Goal: Task Accomplishment & Management: Manage account settings

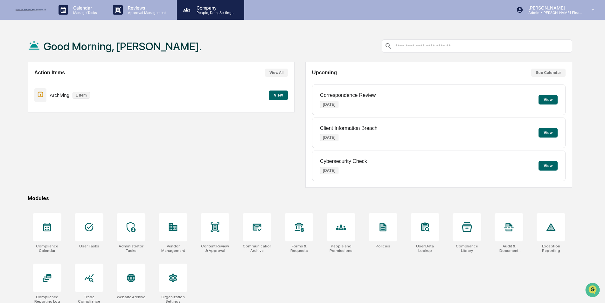
click at [208, 15] on p "People, Data, Settings" at bounding box center [213, 12] width 45 height 4
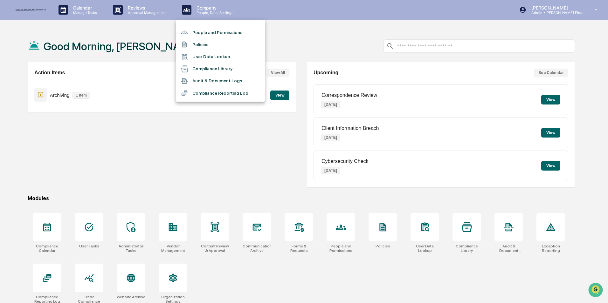
click at [207, 29] on li "People and Permissions" at bounding box center [220, 32] width 89 height 12
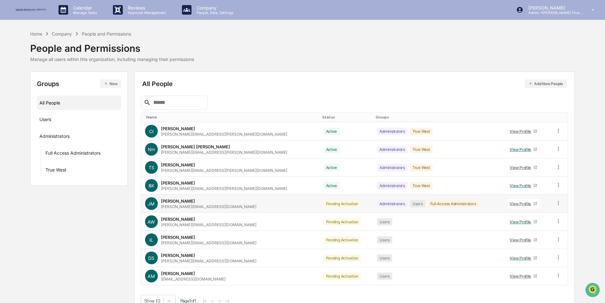
scroll to position [10, 0]
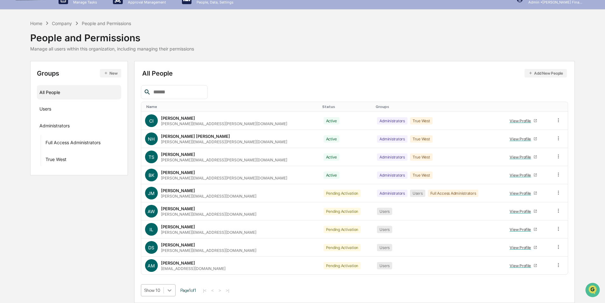
click at [171, 286] on body "Calendar Manage Tasks Reviews Approval Management Company People, Data, Setting…" at bounding box center [302, 147] width 605 height 314
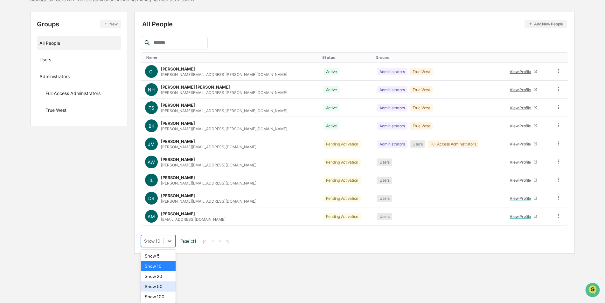
click at [169, 282] on div "Show 50" at bounding box center [158, 287] width 35 height 10
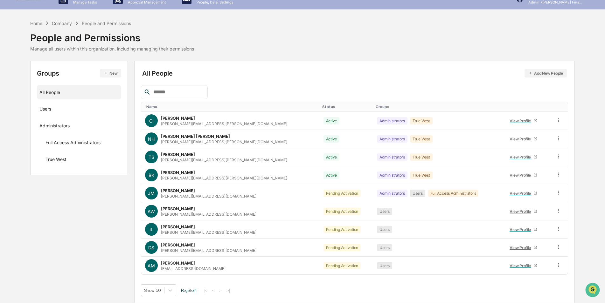
click at [107, 72] on icon "button" at bounding box center [106, 73] width 4 height 4
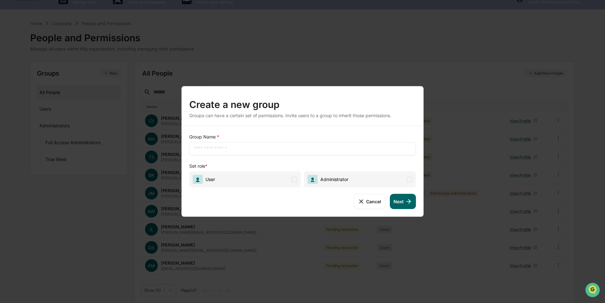
click at [226, 151] on input "text" at bounding box center [302, 149] width 217 height 6
type input "********"
click at [235, 181] on span "User" at bounding box center [245, 179] width 112 height 16
click at [399, 199] on button "Next" at bounding box center [403, 201] width 26 height 15
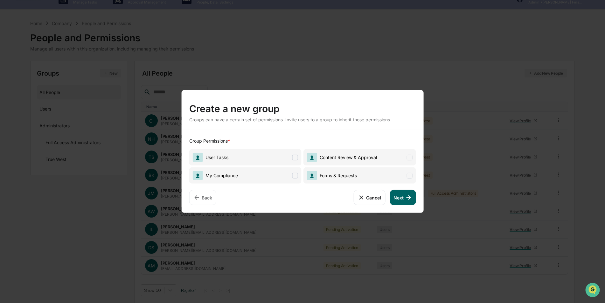
click at [294, 174] on span at bounding box center [295, 176] width 6 height 6
click at [290, 160] on span "User Tasks" at bounding box center [245, 157] width 112 height 16
click at [330, 157] on span "Content Review & Approval" at bounding box center [347, 157] width 60 height 5
click at [334, 175] on span "Forms & Requests" at bounding box center [337, 175] width 40 height 5
click at [402, 196] on button "Next" at bounding box center [403, 197] width 26 height 15
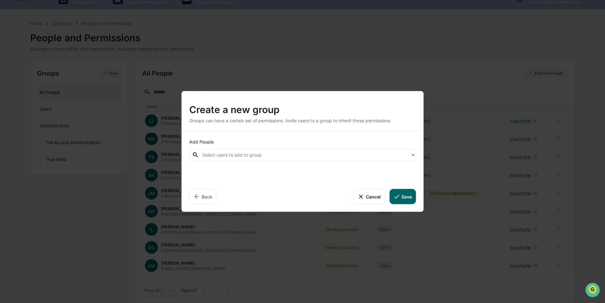
click at [249, 152] on div at bounding box center [304, 154] width 205 height 7
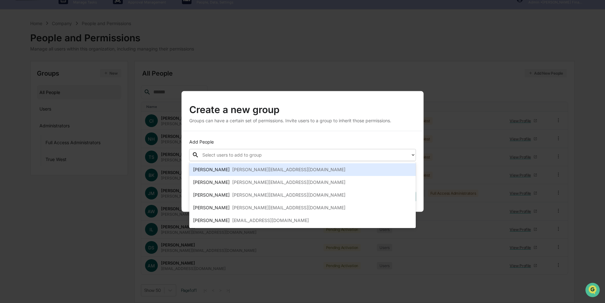
click at [243, 169] on div "[PERSON_NAME][EMAIL_ADDRESS][DOMAIN_NAME]" at bounding box center [288, 170] width 113 height 8
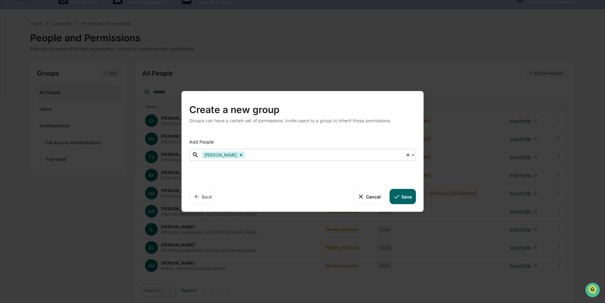
click at [256, 157] on div at bounding box center [324, 154] width 156 height 7
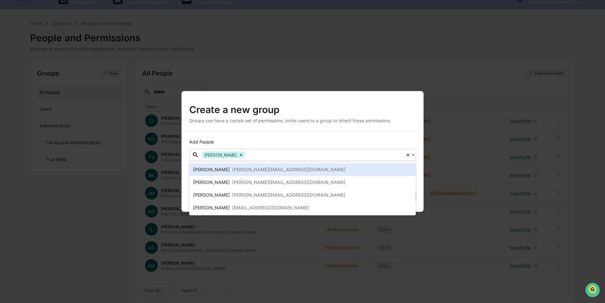
click at [257, 156] on div at bounding box center [324, 154] width 156 height 7
click at [247, 168] on div "[PERSON_NAME][EMAIL_ADDRESS][DOMAIN_NAME]" at bounding box center [288, 170] width 113 height 8
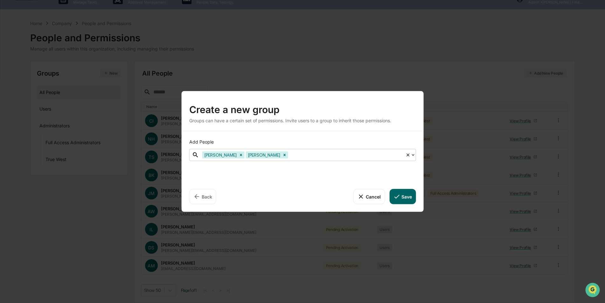
click at [289, 154] on div at bounding box center [345, 154] width 113 height 7
click at [289, 156] on div at bounding box center [345, 154] width 113 height 7
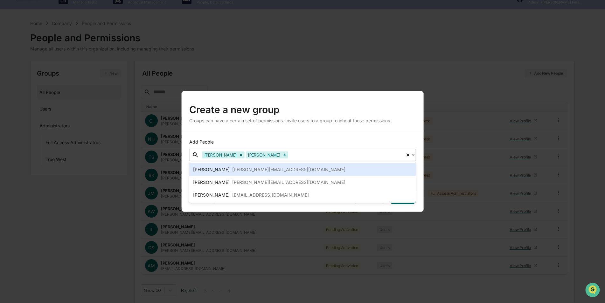
click at [280, 170] on div "[PERSON_NAME][EMAIL_ADDRESS][DOMAIN_NAME]" at bounding box center [288, 170] width 113 height 8
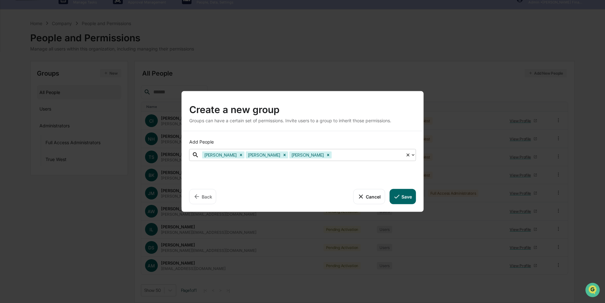
click at [291, 136] on div "Add People option [PERSON_NAME], selected. 2 results available. Use Up and Down…" at bounding box center [303, 171] width 242 height 81
click at [406, 195] on button "Save" at bounding box center [402, 196] width 26 height 15
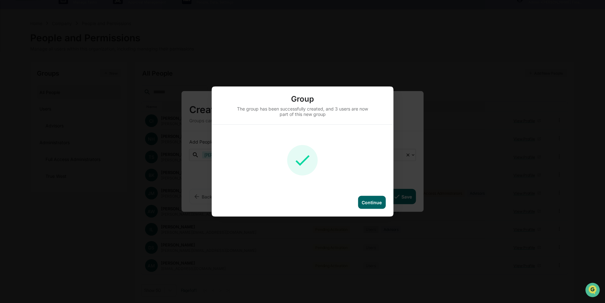
click at [365, 200] on div "Continue" at bounding box center [372, 202] width 20 height 5
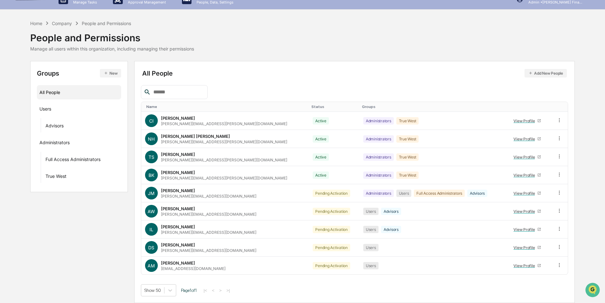
click at [113, 73] on button "New" at bounding box center [110, 73] width 21 height 9
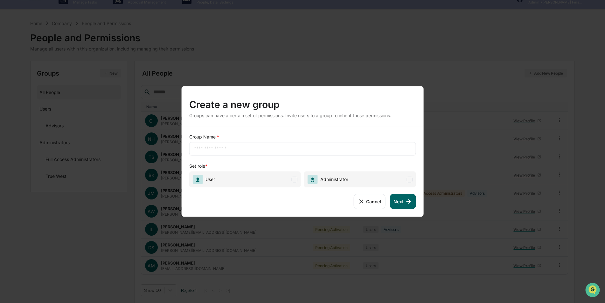
click at [210, 154] on div "​" at bounding box center [302, 148] width 227 height 13
click at [207, 146] on input "text" at bounding box center [302, 149] width 217 height 6
type input "**********"
click at [244, 180] on span "User" at bounding box center [245, 179] width 112 height 16
click at [399, 201] on button "Next" at bounding box center [403, 201] width 26 height 15
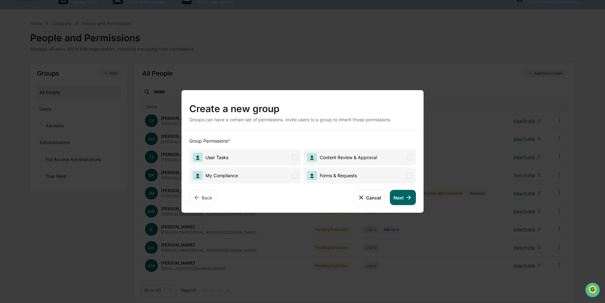
click at [284, 165] on span "User Tasks" at bounding box center [245, 157] width 112 height 16
click at [286, 179] on span "My Compliance" at bounding box center [245, 176] width 112 height 16
click at [333, 175] on span "Forms & Requests" at bounding box center [337, 175] width 40 height 5
click at [353, 151] on span "Content Review & Approval" at bounding box center [359, 157] width 112 height 16
click at [395, 196] on button "Next" at bounding box center [403, 197] width 26 height 15
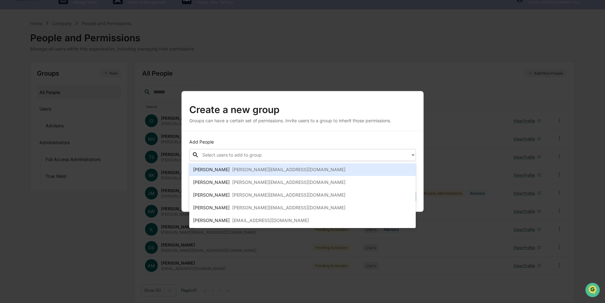
click at [250, 155] on div at bounding box center [304, 154] width 205 height 7
click at [238, 170] on div "[PERSON_NAME][EMAIL_ADDRESS][DOMAIN_NAME]" at bounding box center [288, 170] width 113 height 8
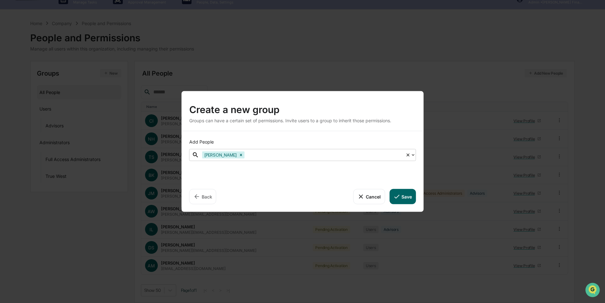
click at [257, 155] on div at bounding box center [324, 154] width 156 height 7
click at [262, 155] on div at bounding box center [324, 154] width 156 height 7
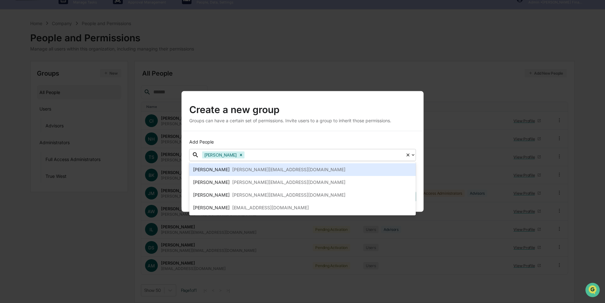
click at [261, 166] on div "[PERSON_NAME][EMAIL_ADDRESS][DOMAIN_NAME]" at bounding box center [288, 170] width 113 height 8
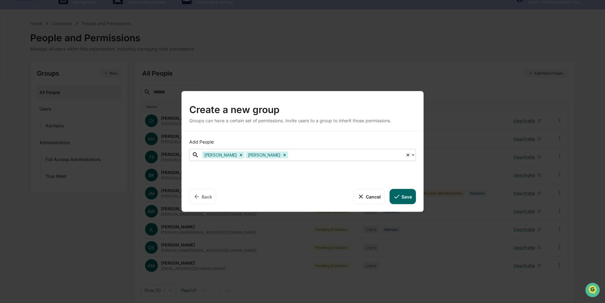
click at [293, 155] on div at bounding box center [345, 154] width 113 height 7
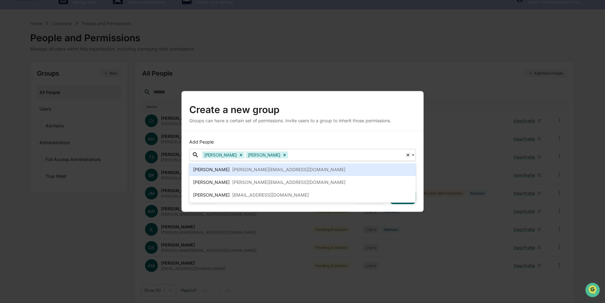
click at [293, 155] on div at bounding box center [345, 154] width 113 height 7
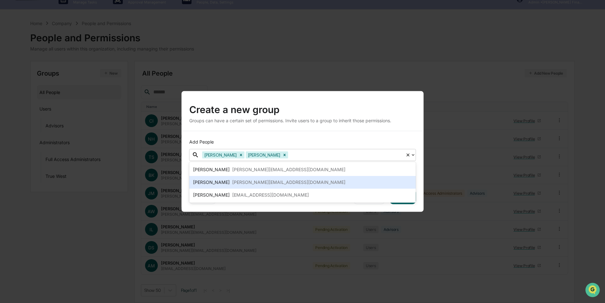
click at [293, 176] on div "[PERSON_NAME] [PERSON_NAME][EMAIL_ADDRESS][DOMAIN_NAME]" at bounding box center [302, 182] width 227 height 13
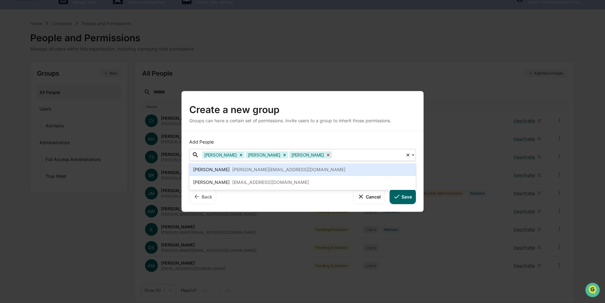
click at [327, 155] on icon "Remove Diane Shank" at bounding box center [328, 155] width 2 height 2
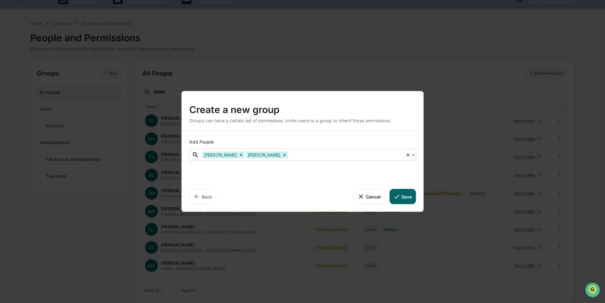
click at [289, 157] on div at bounding box center [345, 154] width 113 height 7
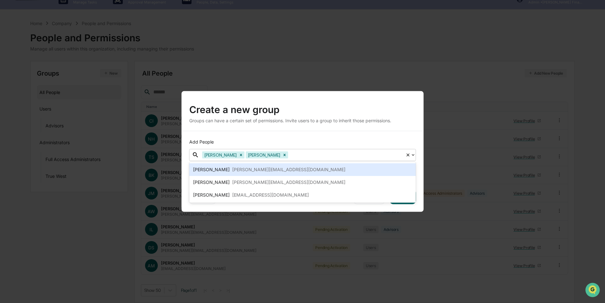
click at [289, 157] on div at bounding box center [345, 154] width 113 height 7
click at [267, 168] on div "[PERSON_NAME][EMAIL_ADDRESS][DOMAIN_NAME]" at bounding box center [288, 170] width 113 height 8
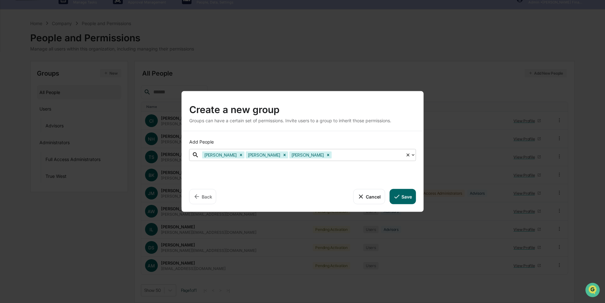
click at [294, 135] on div "Add People option [PERSON_NAME], selected. 2 results available. Use Up and Down…" at bounding box center [303, 171] width 242 height 81
click at [400, 199] on button "Save" at bounding box center [402, 196] width 26 height 15
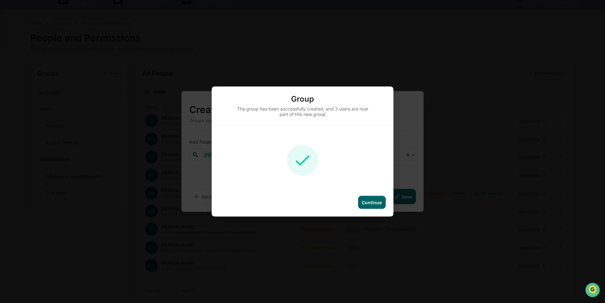
click at [367, 201] on div "Continue" at bounding box center [372, 202] width 20 height 5
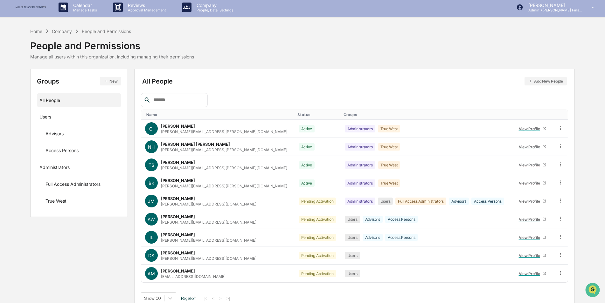
scroll to position [0, 0]
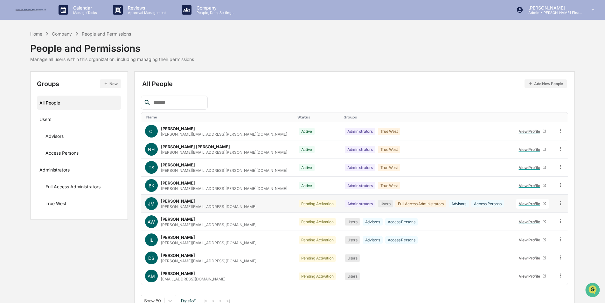
click at [542, 204] on icon at bounding box center [544, 204] width 4 height 4
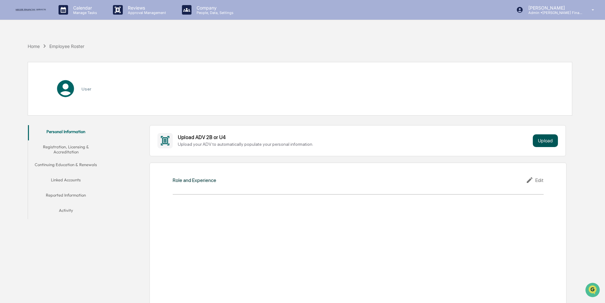
click at [545, 139] on button "Upload" at bounding box center [545, 141] width 25 height 13
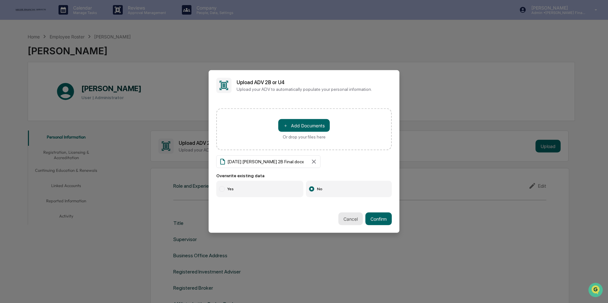
click at [346, 219] on button "Cancel" at bounding box center [350, 219] width 24 height 13
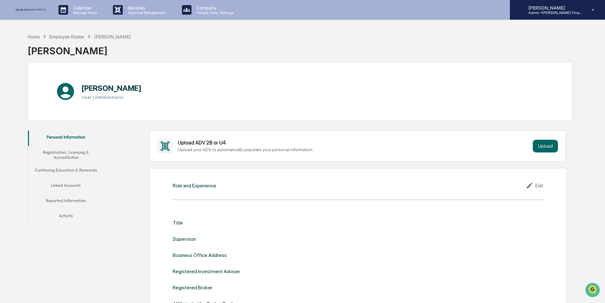
click at [570, 11] on p "Admin • [PERSON_NAME] Financial" at bounding box center [552, 12] width 59 height 4
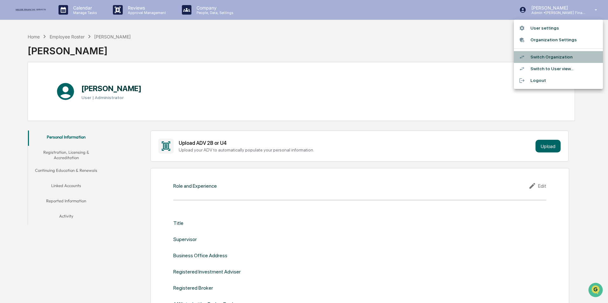
click at [558, 53] on li "Switch Organization" at bounding box center [558, 57] width 89 height 12
